Goal: Task Accomplishment & Management: Complete application form

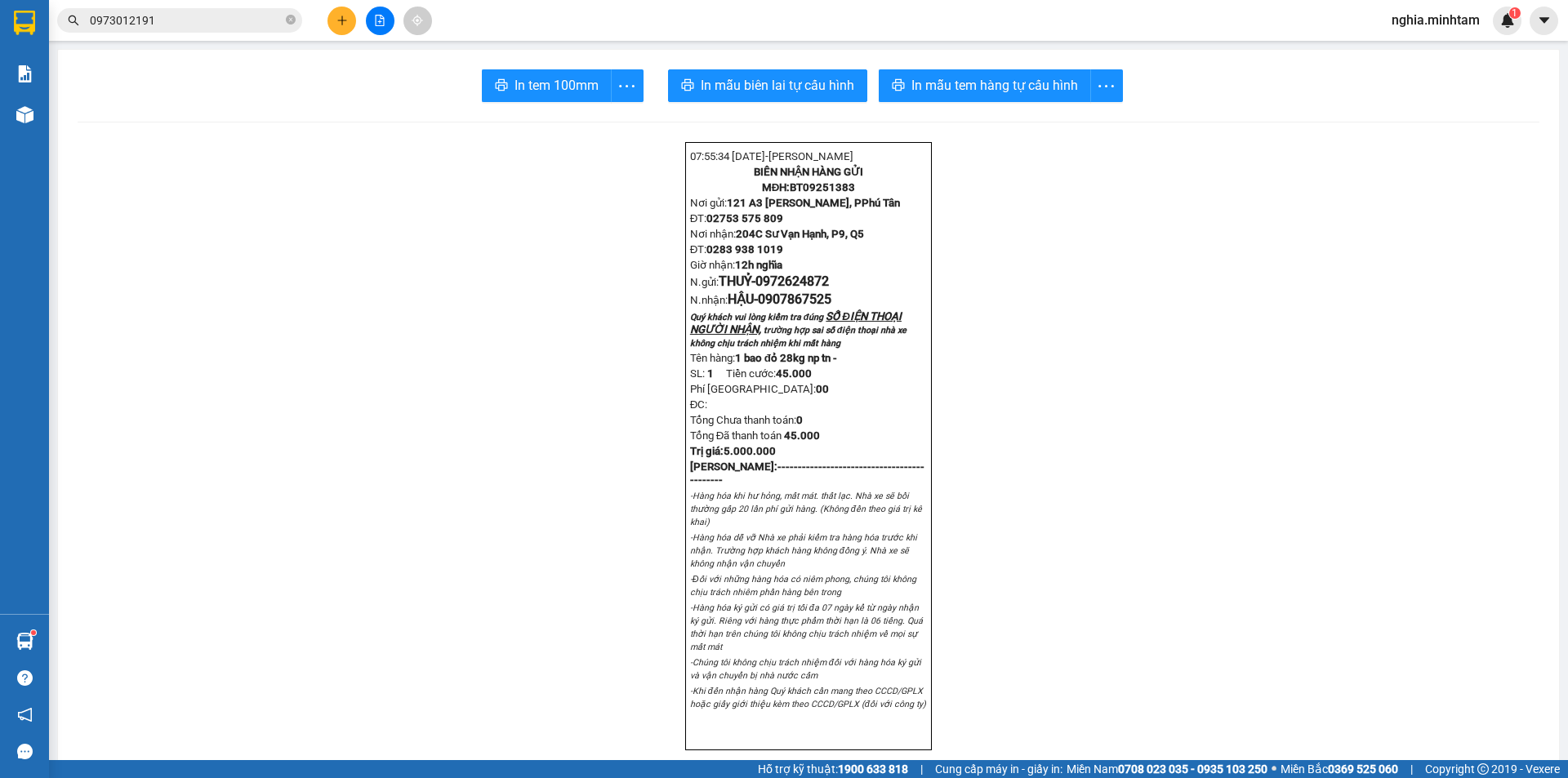
click at [326, 27] on div at bounding box center [380, 20] width 123 height 29
click at [335, 23] on button at bounding box center [341, 20] width 29 height 29
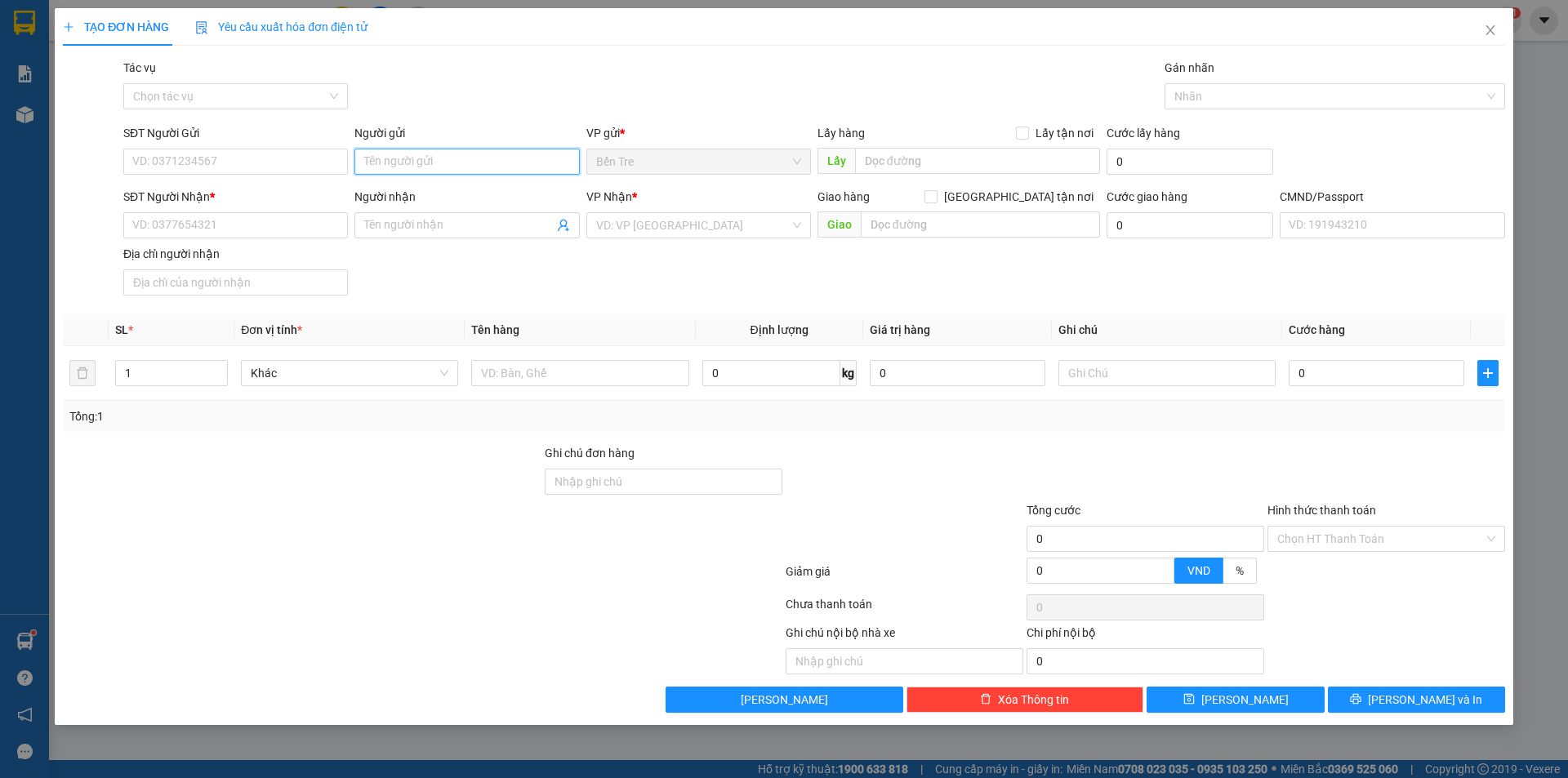
click at [416, 150] on input "Người gửi" at bounding box center [467, 162] width 225 height 26
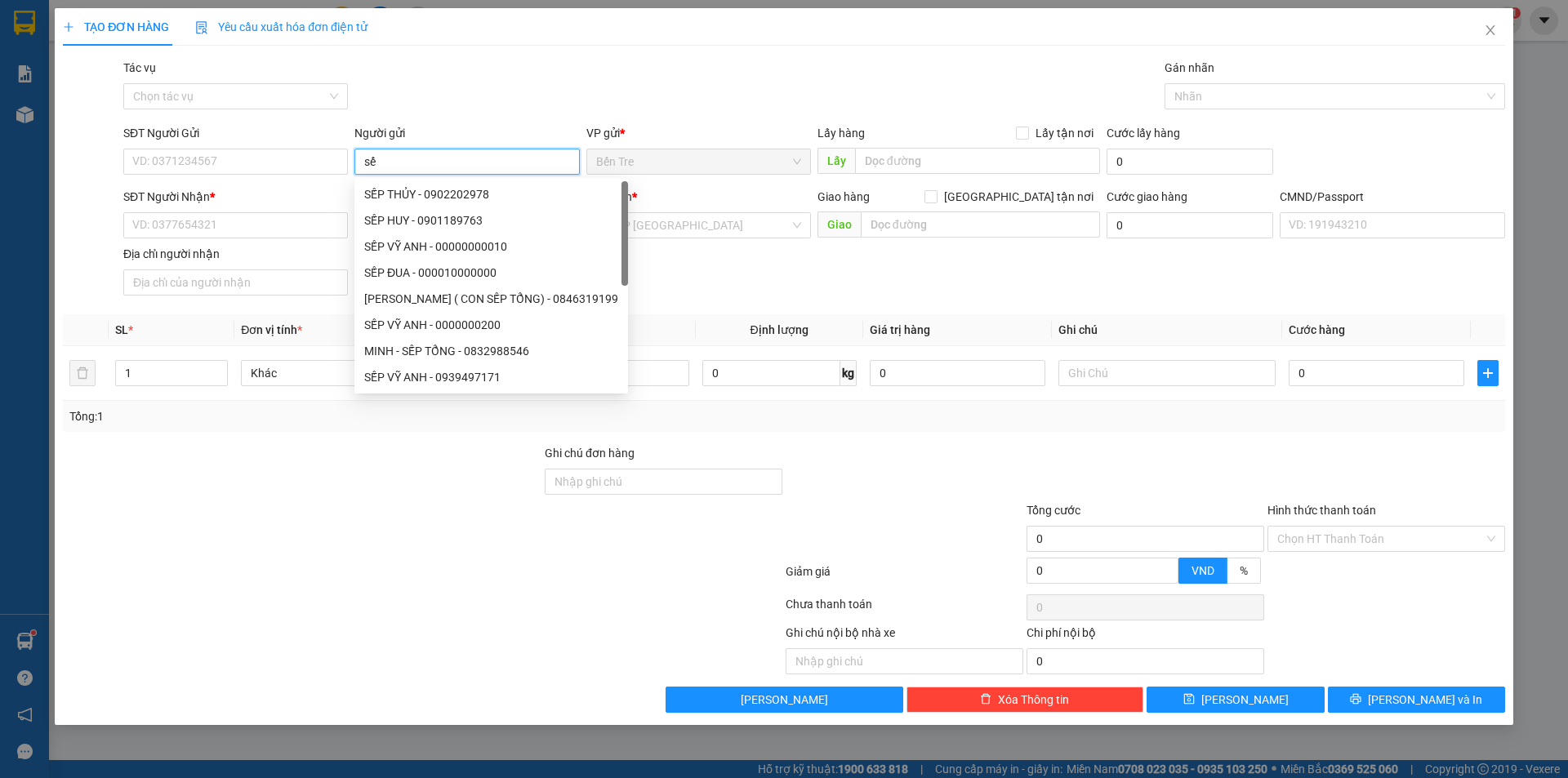
type input "s"
type input "SẾP ĐUA"
drag, startPoint x: 296, startPoint y: 753, endPoint x: 445, endPoint y: 674, distance: 168.6
click at [319, 751] on div "TẠO ĐƠN HÀNG Yêu cầu xuất hóa đơn điện tử Transit Pickup Surcharge Ids Transit …" at bounding box center [784, 389] width 1568 height 778
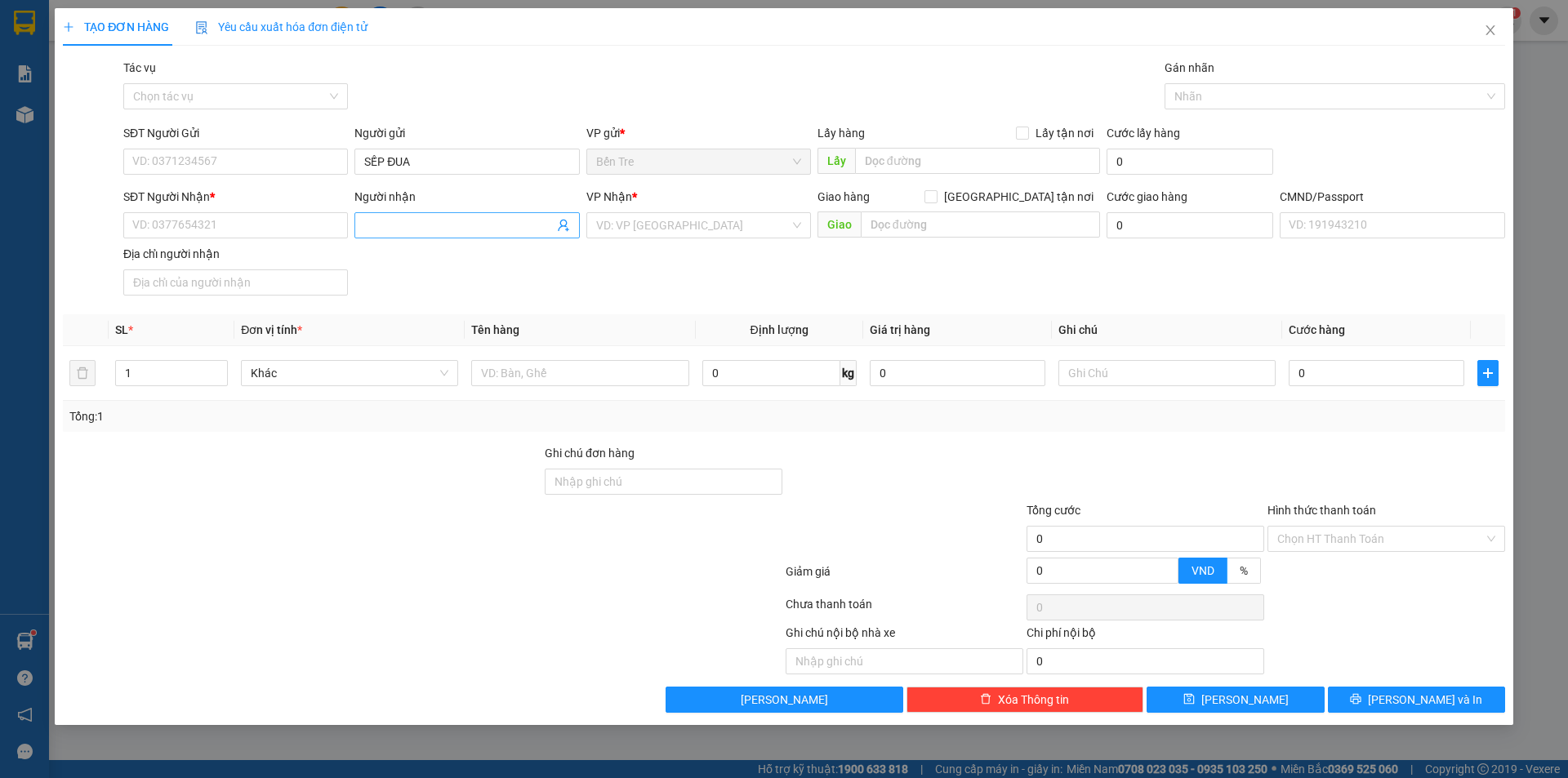
click at [429, 218] on input "Người nhận" at bounding box center [458, 225] width 189 height 18
type input "SẾP THUỶ"
click at [248, 219] on input "SĐT Người Nhận *" at bounding box center [236, 225] width 225 height 26
type input "0000000000"
click at [661, 221] on input "search" at bounding box center [692, 225] width 193 height 24
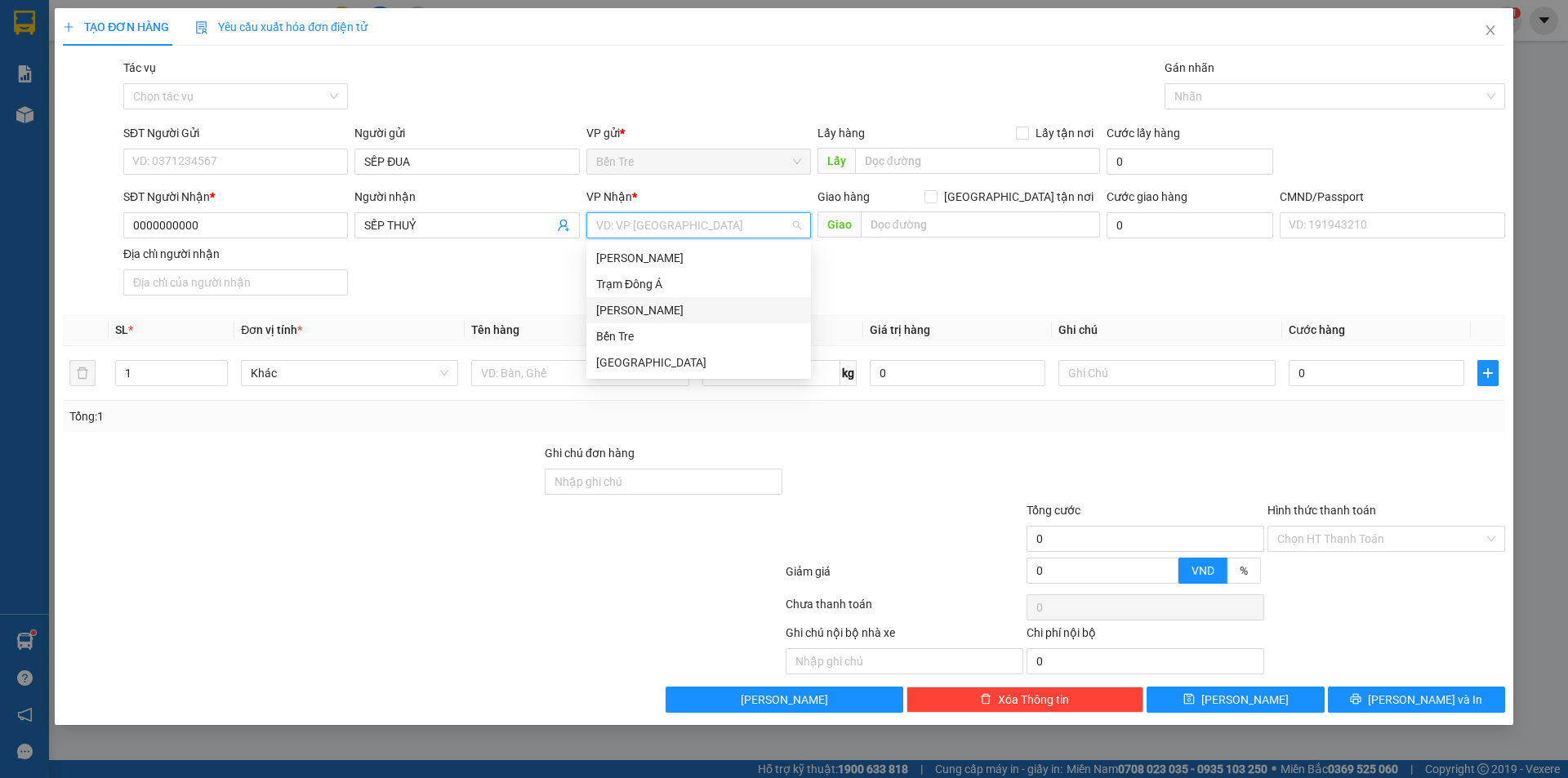
click at [635, 305] on div "[PERSON_NAME]" at bounding box center [698, 310] width 204 height 18
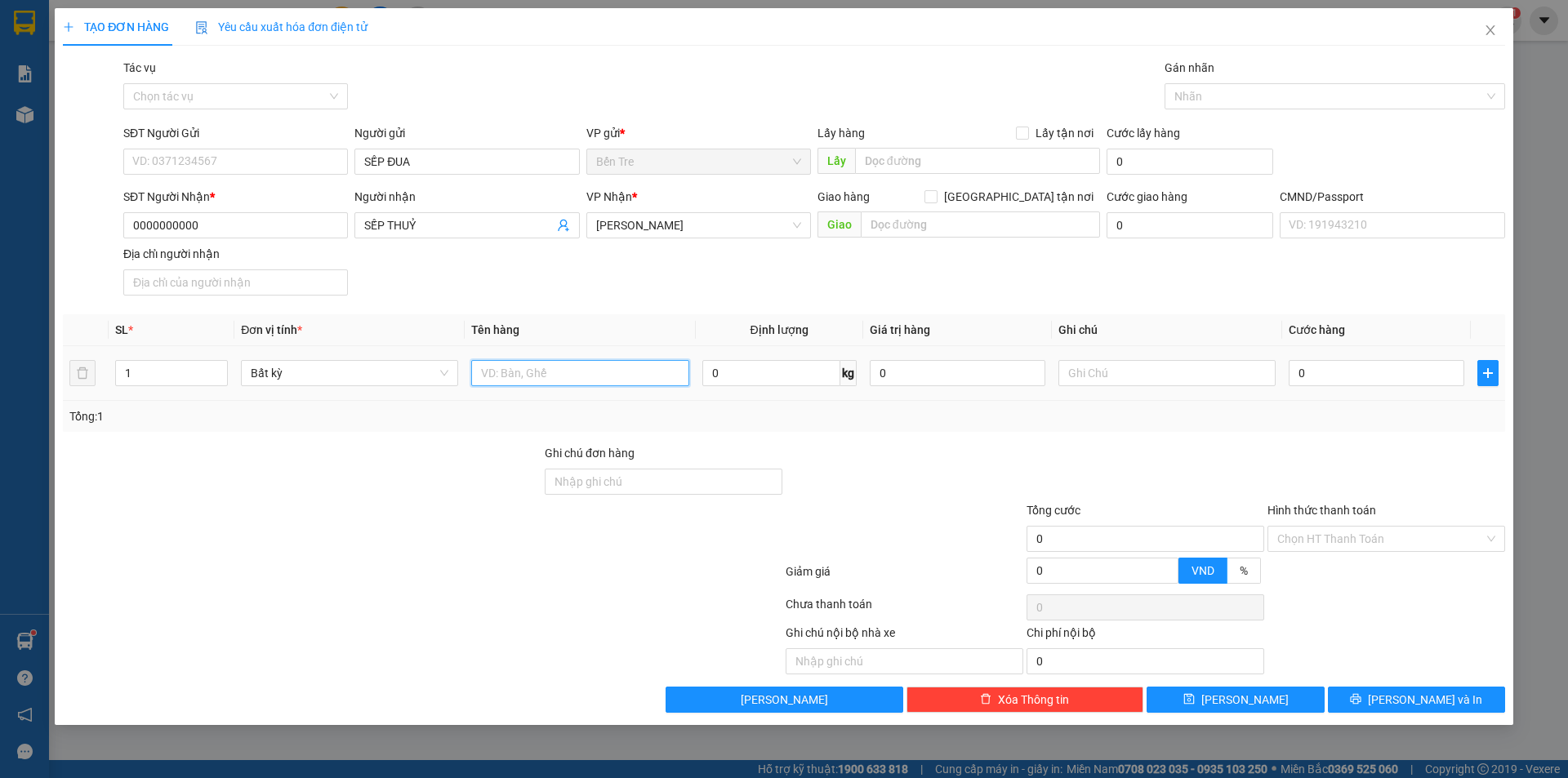
click at [566, 372] on input "text" at bounding box center [580, 373] width 217 height 26
type input "1PBGT ( BIÊN BẢNG PHẠT)"
drag, startPoint x: 1340, startPoint y: 535, endPoint x: 1340, endPoint y: 554, distance: 19.0
click at [1340, 541] on input "Hình thức thanh toán" at bounding box center [1380, 539] width 206 height 24
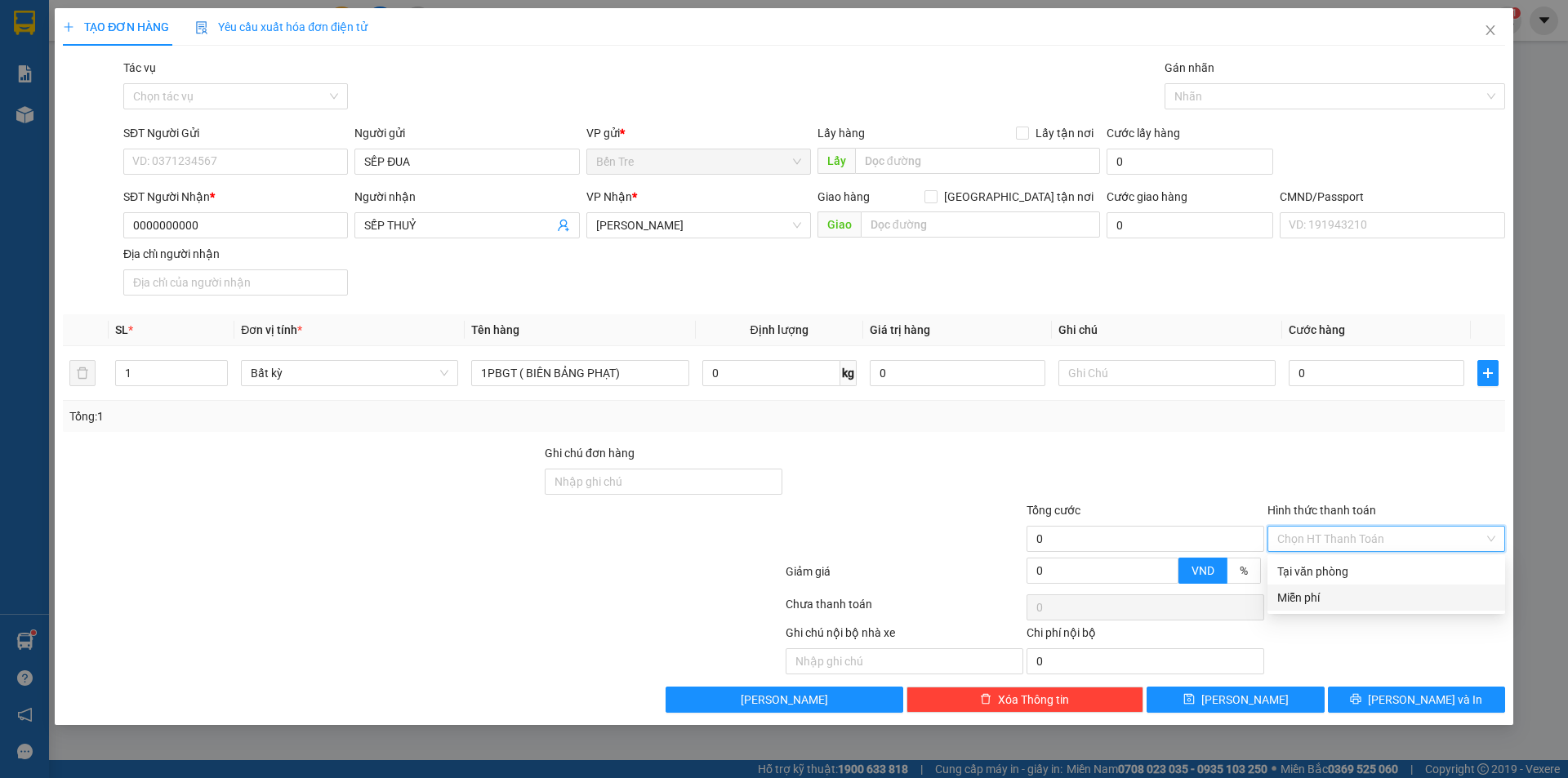
drag, startPoint x: 1320, startPoint y: 605, endPoint x: 1368, endPoint y: 647, distance: 63.8
click at [1319, 605] on div "Miễn phí" at bounding box center [1386, 597] width 218 height 18
click at [1400, 693] on button "[PERSON_NAME] và In" at bounding box center [1416, 700] width 178 height 26
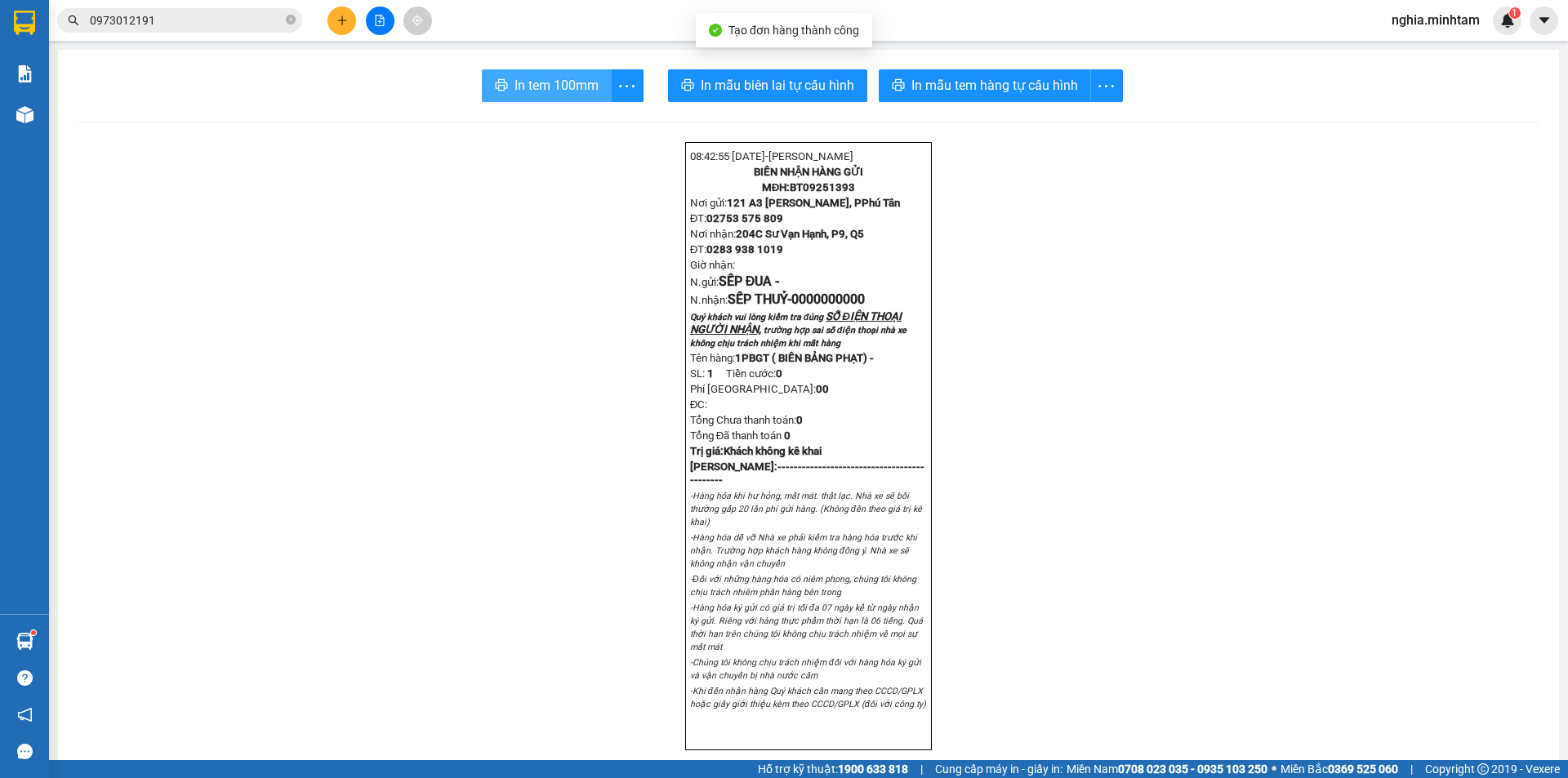
click at [551, 86] on span "In tem 100mm" at bounding box center [556, 86] width 84 height 20
